Goal: Find specific page/section: Find specific page/section

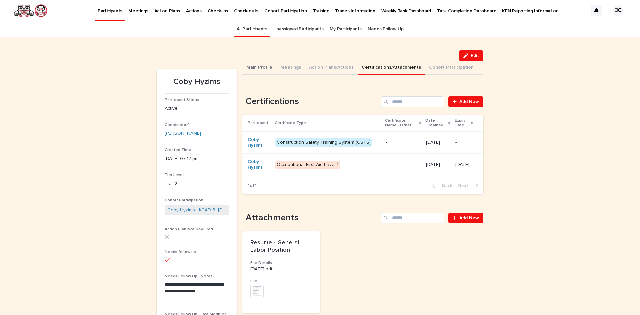
click at [262, 66] on button "Main Profile" at bounding box center [259, 68] width 34 height 14
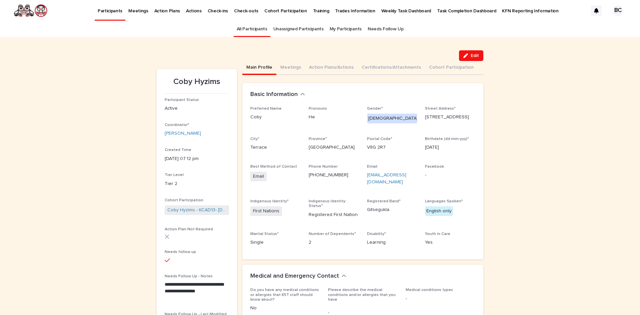
scroll to position [33, 0]
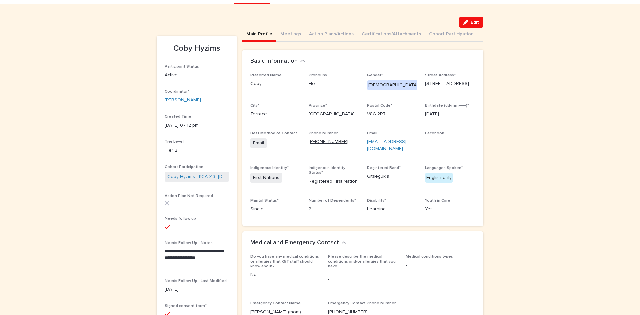
click at [320, 140] on link "672 977-9704" at bounding box center [329, 141] width 40 height 5
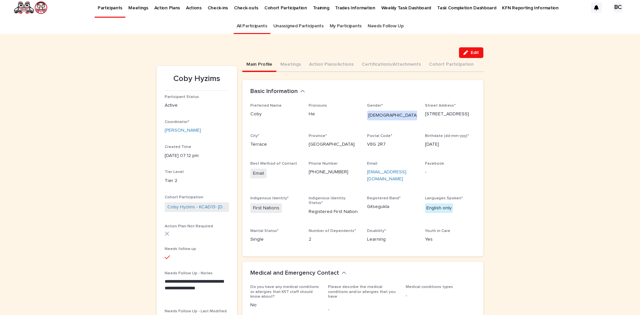
scroll to position [0, 0]
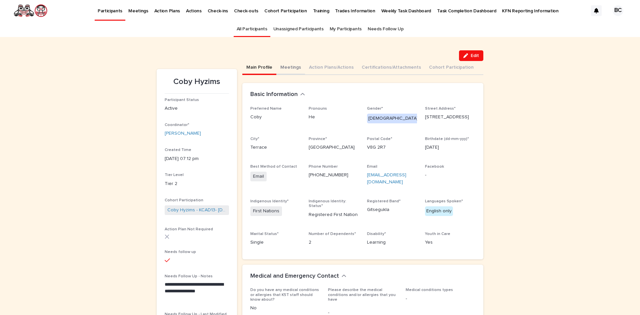
click at [295, 69] on button "Meetings" at bounding box center [290, 68] width 29 height 14
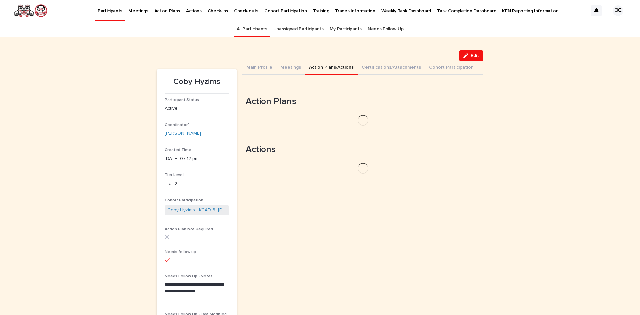
click at [322, 69] on button "Action Plans/Actions" at bounding box center [331, 68] width 53 height 14
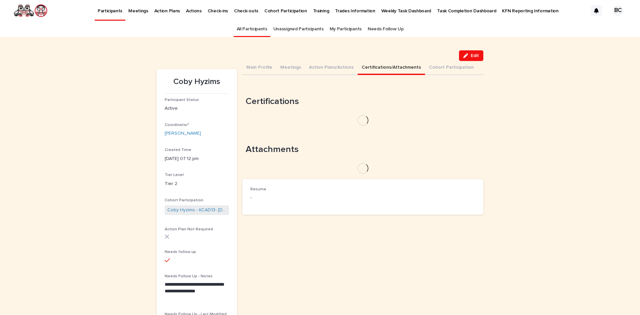
click at [379, 67] on button "Certifications/Attachments" at bounding box center [391, 68] width 67 height 14
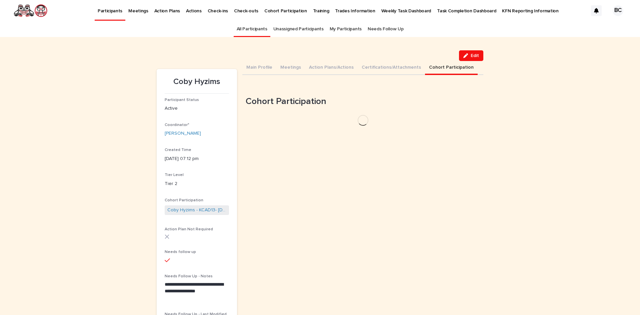
click at [435, 66] on button "Cohort Participation" at bounding box center [451, 68] width 53 height 14
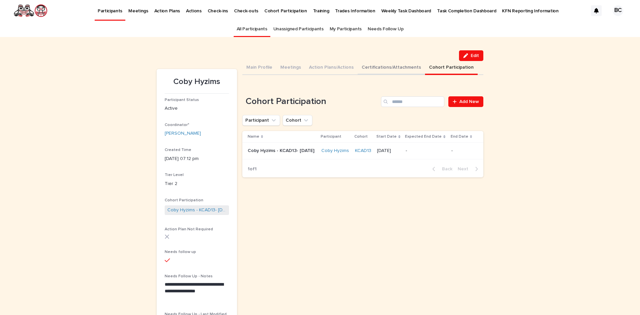
click at [384, 69] on button "Certifications/Attachments" at bounding box center [391, 68] width 67 height 14
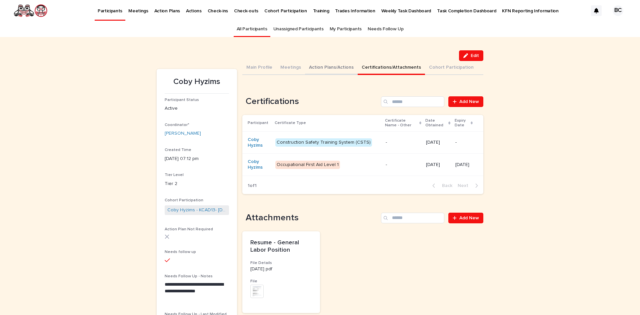
click at [331, 68] on button "Action Plans/Actions" at bounding box center [331, 68] width 53 height 14
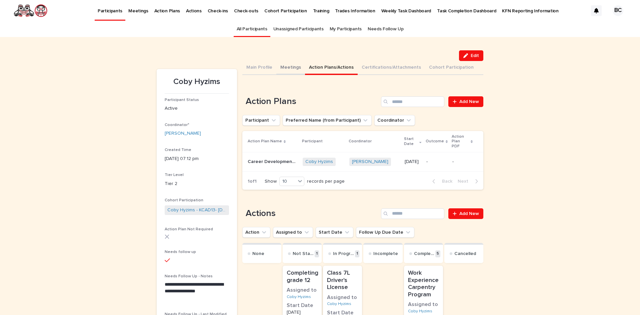
click at [281, 68] on button "Meetings" at bounding box center [290, 68] width 29 height 14
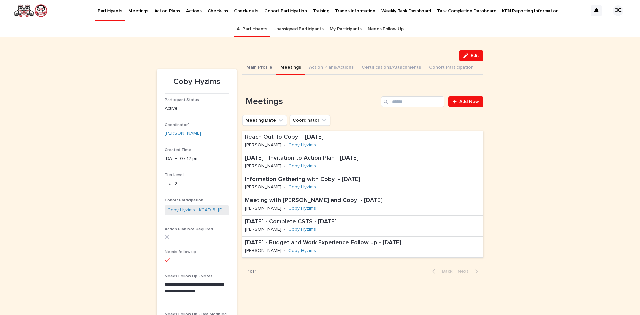
click at [258, 66] on button "Main Profile" at bounding box center [259, 68] width 34 height 14
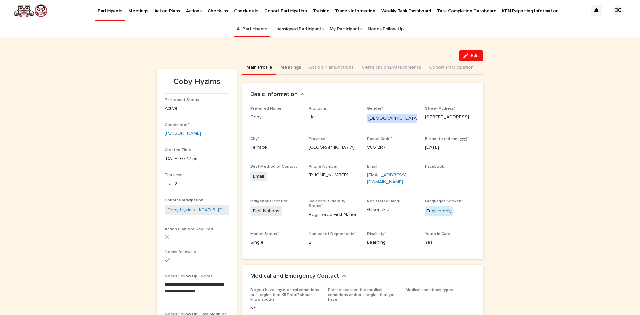
click at [282, 66] on button "Meetings" at bounding box center [290, 68] width 29 height 14
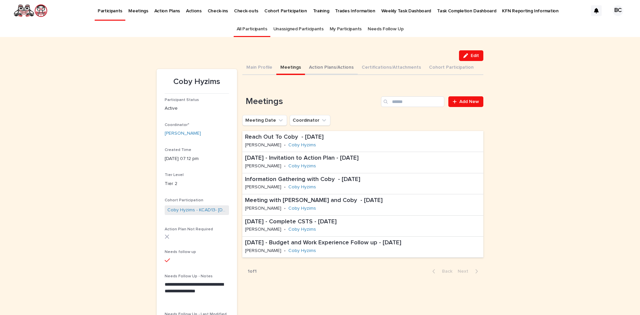
click at [313, 66] on button "Action Plans/Actions" at bounding box center [331, 68] width 53 height 14
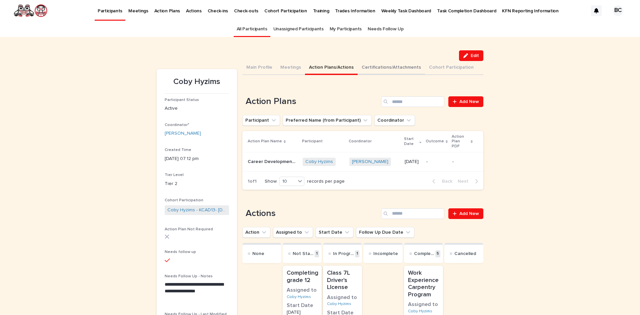
click at [369, 65] on button "Certifications/Attachments" at bounding box center [391, 68] width 67 height 14
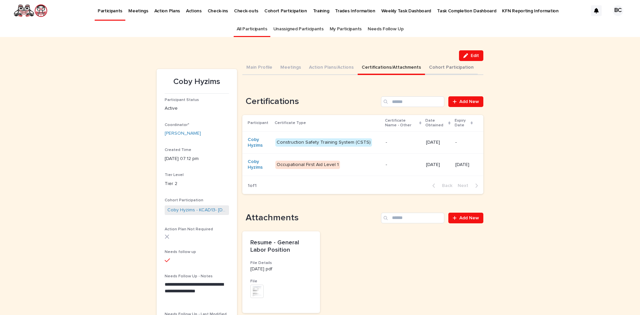
click at [440, 67] on button "Cohort Participation" at bounding box center [451, 68] width 53 height 14
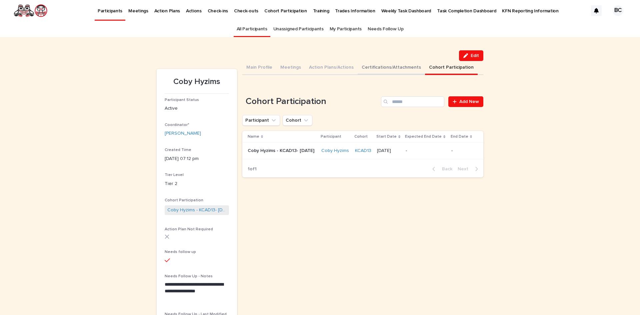
click at [391, 66] on button "Certifications/Attachments" at bounding box center [391, 68] width 67 height 14
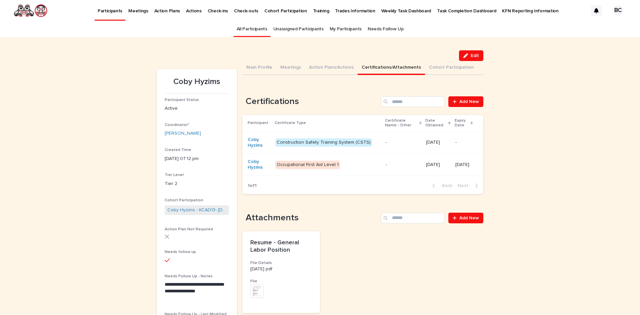
click at [298, 29] on link "Unassigned Participants" at bounding box center [298, 29] width 50 height 16
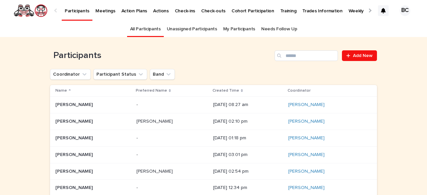
click at [367, 10] on div at bounding box center [369, 10] width 4 height 4
click at [329, 10] on p "KFN Reporting Information" at bounding box center [349, 7] width 56 height 14
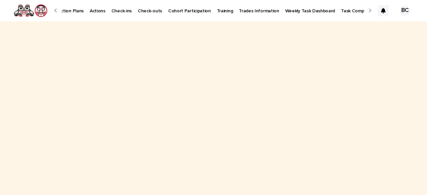
click at [401, 9] on div "BC" at bounding box center [404, 10] width 11 height 11
click at [39, 12] on div at bounding box center [213, 10] width 427 height 21
click at [56, 10] on div at bounding box center [56, 10] width 4 height 4
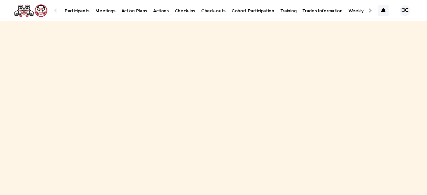
click at [56, 11] on div at bounding box center [56, 10] width 4 height 4
click at [78, 11] on p "Participants" at bounding box center [77, 7] width 25 height 14
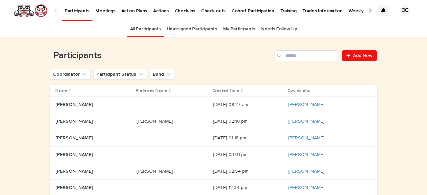
click at [55, 11] on div at bounding box center [56, 10] width 4 height 4
click at [294, 54] on input "Search" at bounding box center [305, 55] width 63 height 11
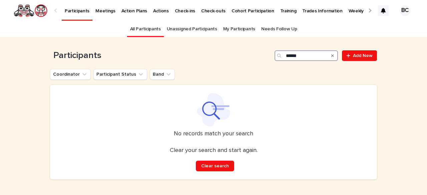
type input "******"
click at [331, 56] on icon "Search" at bounding box center [332, 55] width 3 height 3
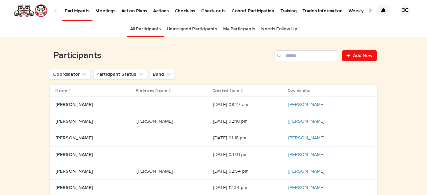
click at [24, 170] on div "Loading... Saving… Loading... Saving… Participants Add New Coordinator Particip…" at bounding box center [213, 178] width 427 height 282
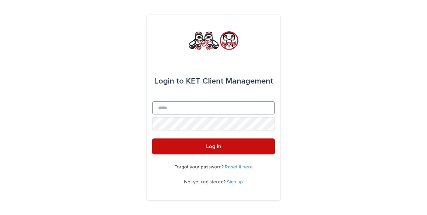
type input "**********"
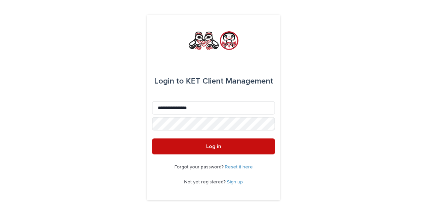
click at [209, 145] on span "Log in" at bounding box center [213, 146] width 15 height 5
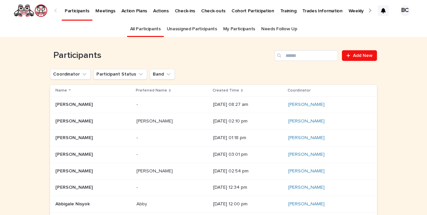
click at [155, 11] on p "Actions" at bounding box center [161, 7] width 16 height 14
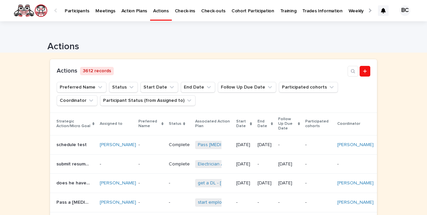
click at [57, 10] on div at bounding box center [56, 10] width 4 height 4
click at [78, 10] on p "Participants" at bounding box center [77, 7] width 25 height 14
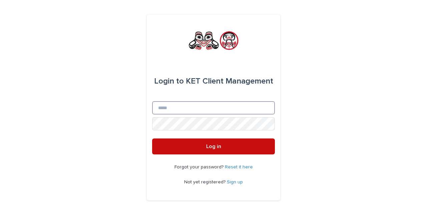
type input "**********"
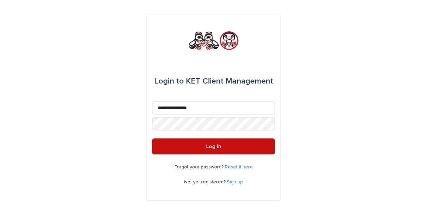
click at [217, 148] on span "Log in" at bounding box center [213, 146] width 15 height 5
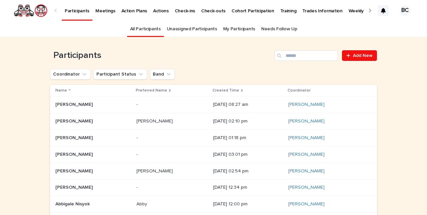
click at [102, 11] on p "Meetings" at bounding box center [105, 7] width 20 height 14
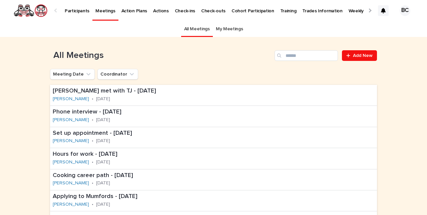
click at [223, 28] on link "My Meetings" at bounding box center [229, 29] width 27 height 16
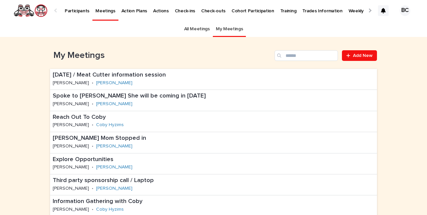
click at [252, 11] on p "Cohort Participation" at bounding box center [252, 7] width 43 height 14
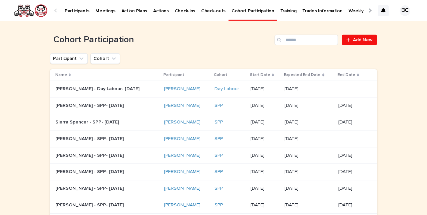
click at [153, 10] on p "Actions" at bounding box center [161, 7] width 16 height 14
